Goal: Navigation & Orientation: Understand site structure

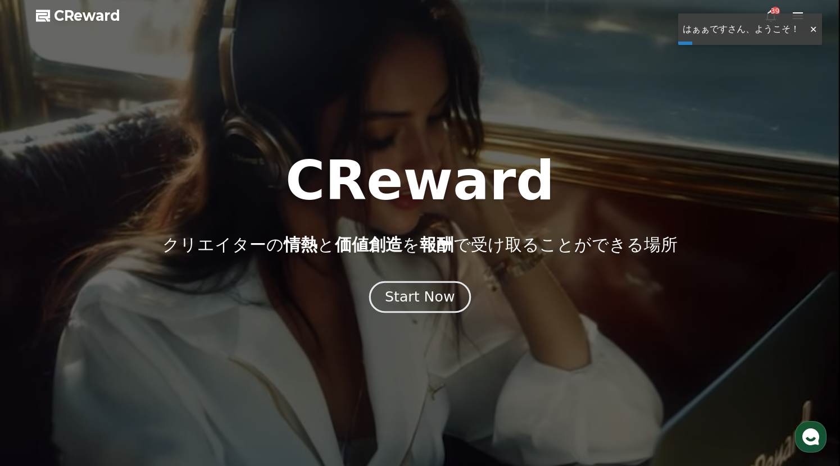
click at [429, 293] on div "Start Now" at bounding box center [420, 297] width 70 height 19
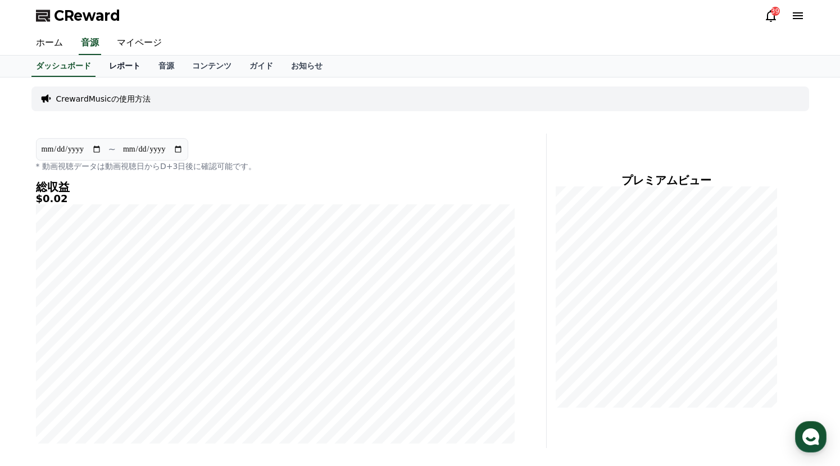
click at [106, 70] on link "レポート" at bounding box center [124, 66] width 49 height 21
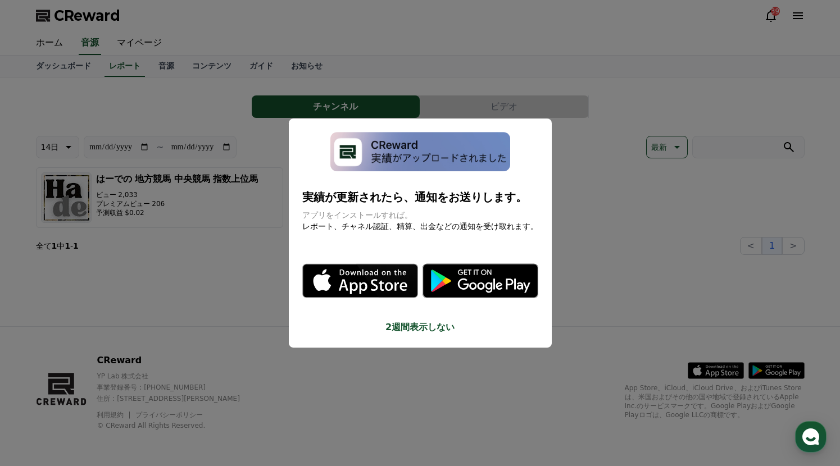
click at [148, 66] on button "close modal" at bounding box center [420, 233] width 840 height 466
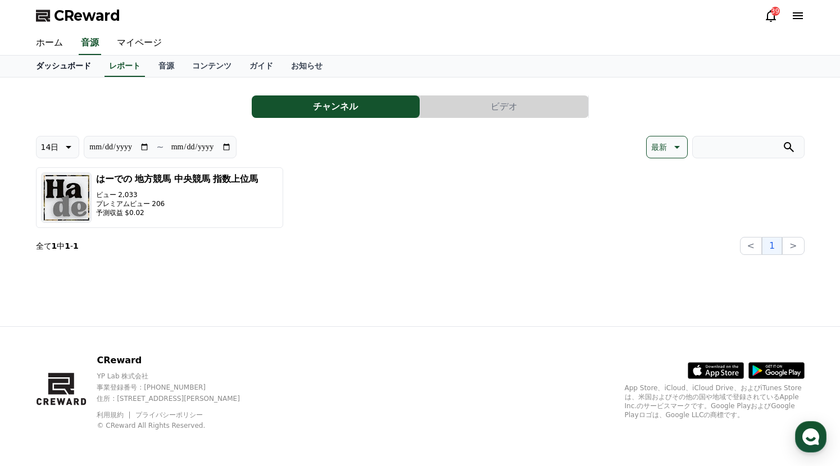
click at [66, 67] on link "ダッシュボード" at bounding box center [63, 66] width 73 height 21
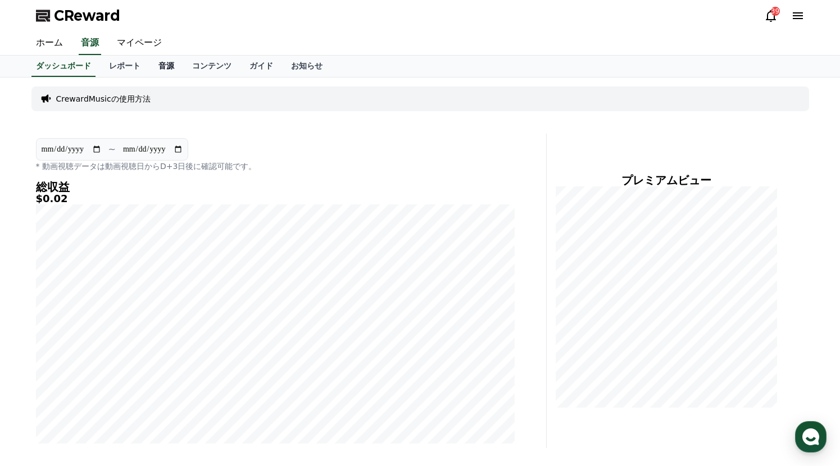
click at [149, 65] on link "音源" at bounding box center [166, 66] width 34 height 21
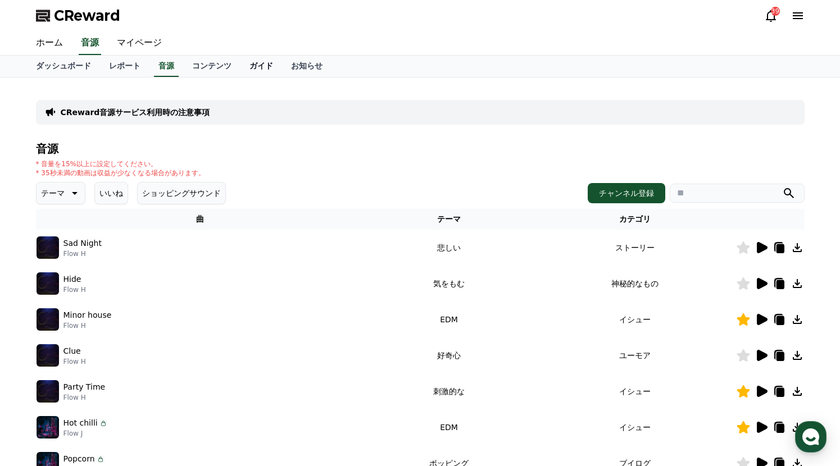
click at [240, 68] on link "ガイド" at bounding box center [261, 66] width 42 height 21
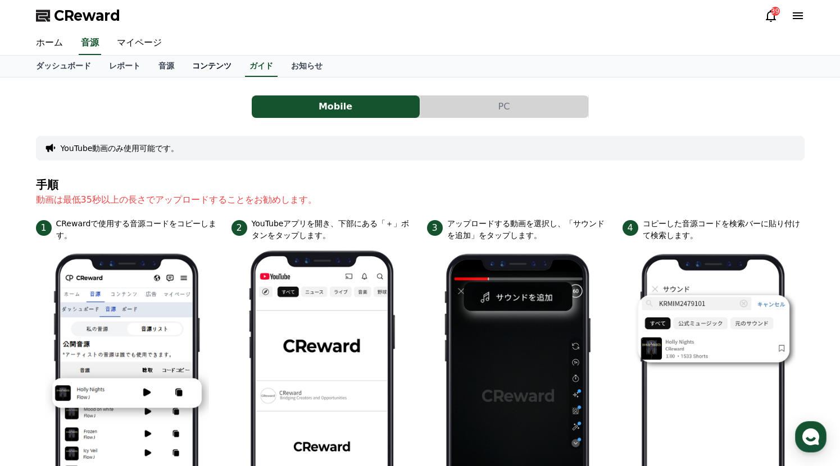
click at [183, 67] on link "コンテンツ" at bounding box center [211, 66] width 57 height 21
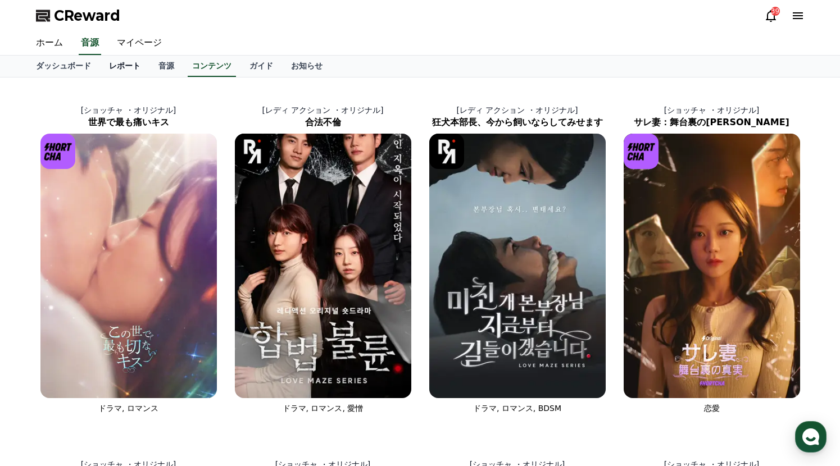
click at [112, 68] on link "レポート" at bounding box center [124, 66] width 49 height 21
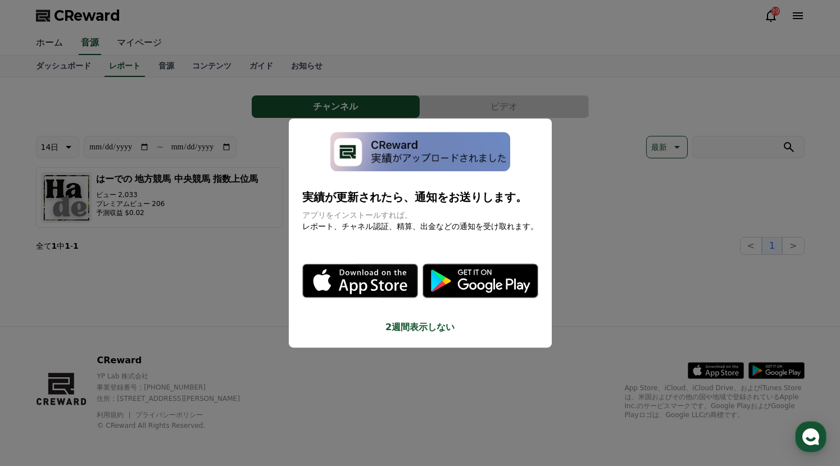
click at [59, 64] on button "close modal" at bounding box center [420, 233] width 840 height 466
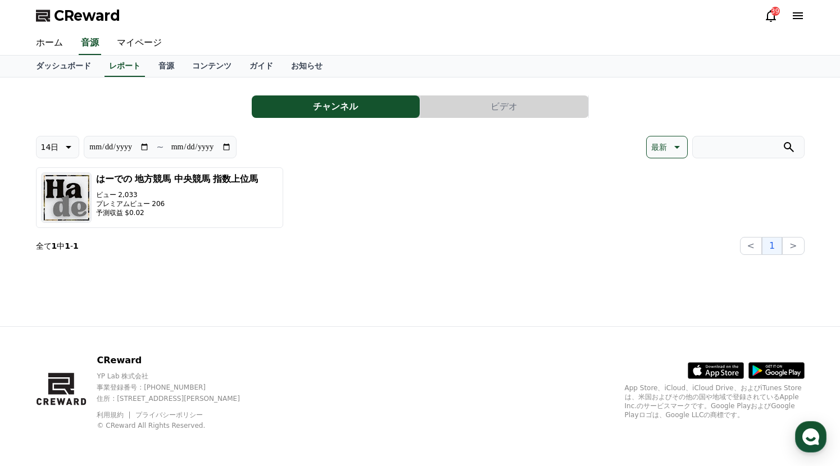
click at [59, 64] on link "ダッシュボード" at bounding box center [63, 66] width 73 height 21
